Goal: Task Accomplishment & Management: Complete application form

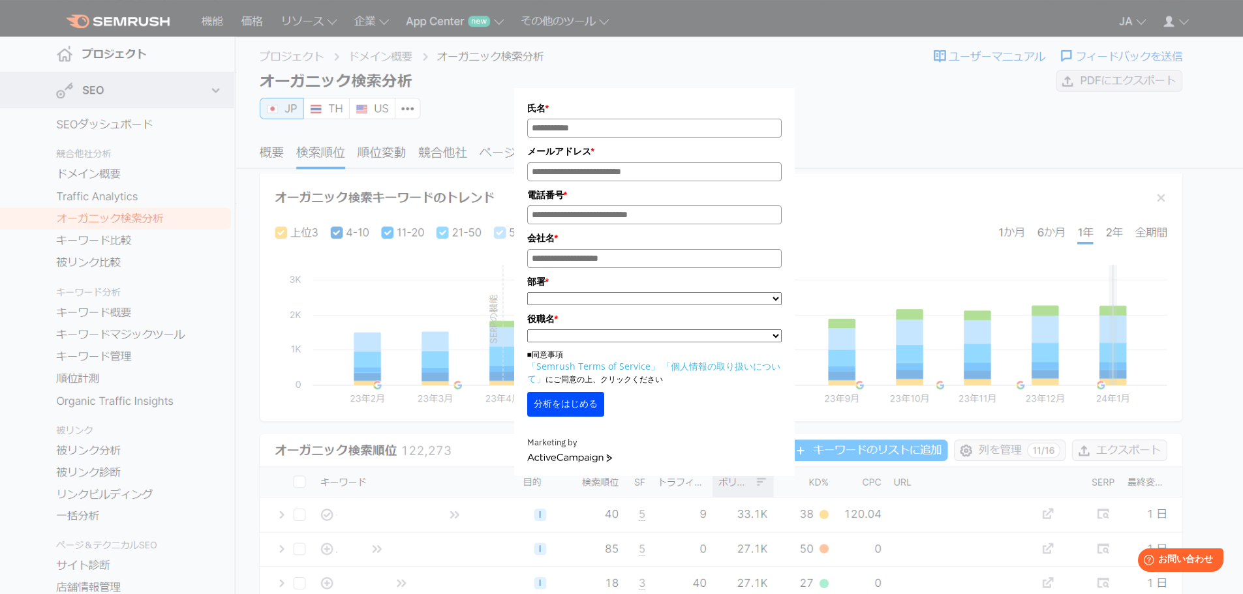
click at [878, 41] on div "氏名 * メールアドレス * 電話番号 * 会社名 * *" at bounding box center [654, 246] width 652 height 460
